Goal: Task Accomplishment & Management: Use online tool/utility

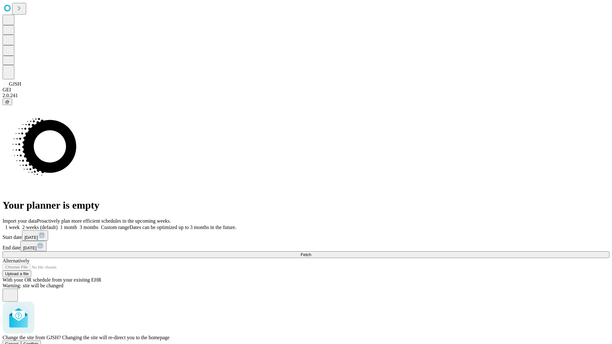
click at [39, 342] on span "Confirm" at bounding box center [31, 344] width 15 height 5
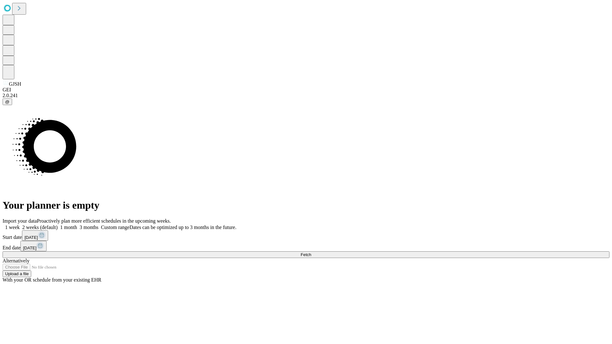
click at [58, 225] on label "2 weeks (default)" at bounding box center [39, 227] width 38 height 5
click at [311, 252] on span "Fetch" at bounding box center [305, 254] width 11 height 5
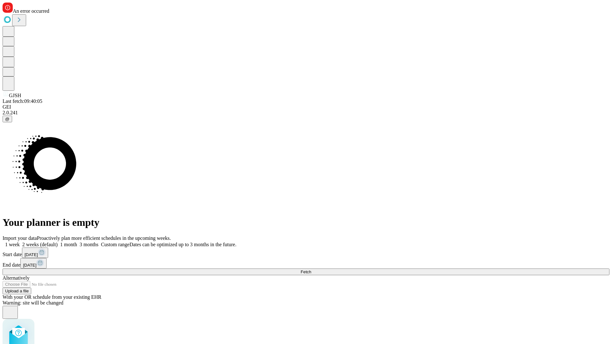
click at [58, 242] on label "2 weeks (default)" at bounding box center [39, 244] width 38 height 5
click at [311, 270] on span "Fetch" at bounding box center [305, 272] width 11 height 5
click at [58, 242] on label "2 weeks (default)" at bounding box center [39, 244] width 38 height 5
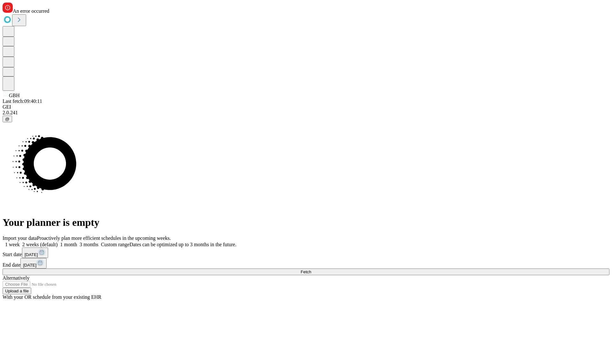
click at [311, 270] on span "Fetch" at bounding box center [305, 272] width 11 height 5
click at [58, 242] on label "2 weeks (default)" at bounding box center [39, 244] width 38 height 5
click at [311, 270] on span "Fetch" at bounding box center [305, 272] width 11 height 5
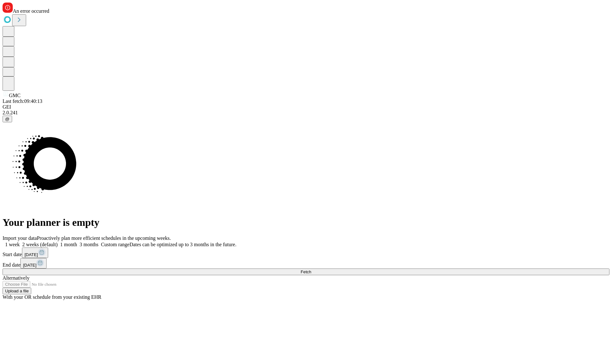
click at [58, 242] on label "2 weeks (default)" at bounding box center [39, 244] width 38 height 5
click at [311, 270] on span "Fetch" at bounding box center [305, 272] width 11 height 5
click at [58, 242] on label "2 weeks (default)" at bounding box center [39, 244] width 38 height 5
click at [311, 270] on span "Fetch" at bounding box center [305, 272] width 11 height 5
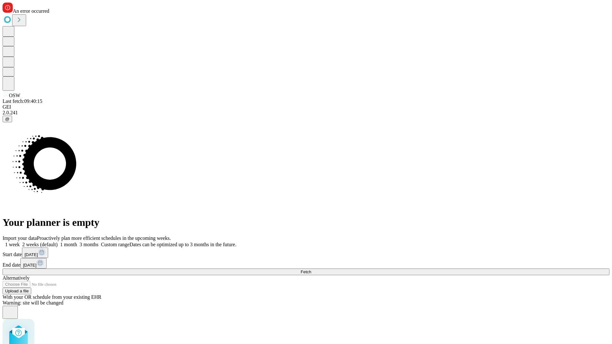
click at [58, 242] on label "2 weeks (default)" at bounding box center [39, 244] width 38 height 5
click at [311, 270] on span "Fetch" at bounding box center [305, 272] width 11 height 5
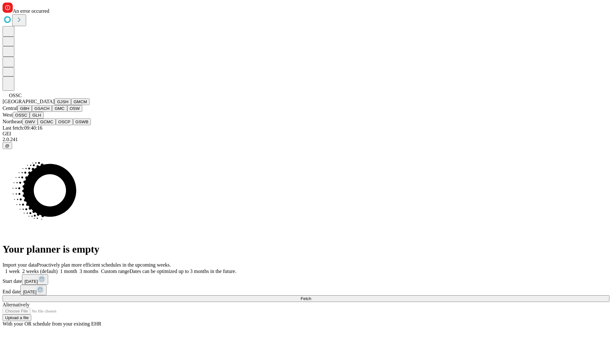
click at [43, 119] on button "GLH" at bounding box center [37, 115] width 14 height 7
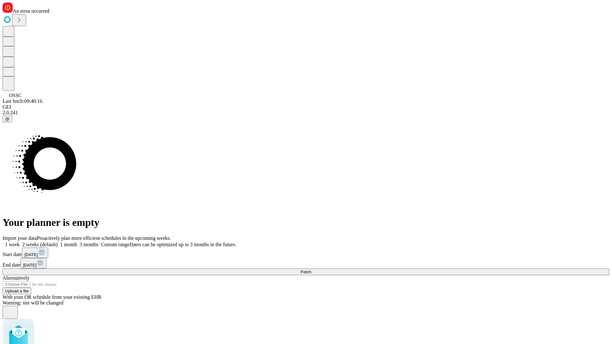
click at [58, 242] on label "2 weeks (default)" at bounding box center [39, 244] width 38 height 5
click at [311, 270] on span "Fetch" at bounding box center [305, 272] width 11 height 5
click at [58, 242] on label "2 weeks (default)" at bounding box center [39, 244] width 38 height 5
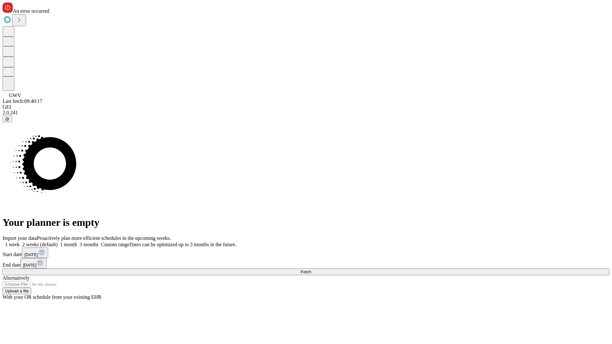
click at [311, 270] on span "Fetch" at bounding box center [305, 272] width 11 height 5
click at [58, 242] on label "2 weeks (default)" at bounding box center [39, 244] width 38 height 5
click at [311, 270] on span "Fetch" at bounding box center [305, 272] width 11 height 5
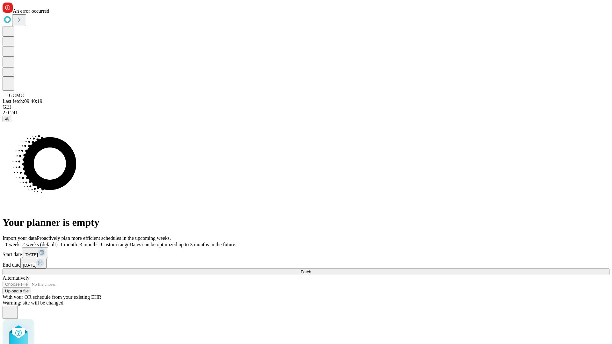
click at [58, 242] on label "2 weeks (default)" at bounding box center [39, 244] width 38 height 5
click at [311, 270] on span "Fetch" at bounding box center [305, 272] width 11 height 5
click at [58, 242] on label "2 weeks (default)" at bounding box center [39, 244] width 38 height 5
click at [311, 270] on span "Fetch" at bounding box center [305, 272] width 11 height 5
